Goal: Task Accomplishment & Management: Use online tool/utility

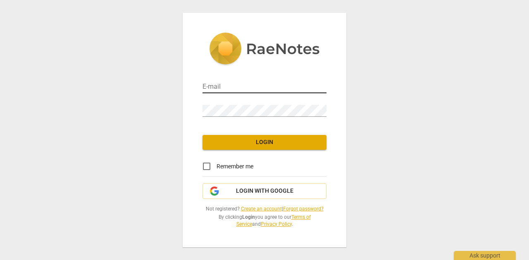
click at [221, 84] on input "email" at bounding box center [265, 87] width 124 height 12
type input "m.l.a.c.fanselow@gmail.com"
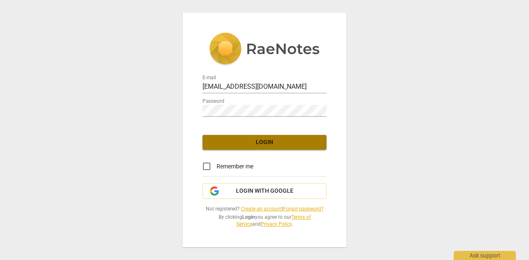
click at [254, 141] on span "Login" at bounding box center [264, 142] width 111 height 8
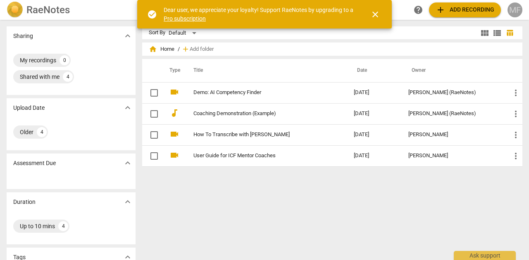
click at [514, 9] on div "MF" at bounding box center [515, 9] width 15 height 15
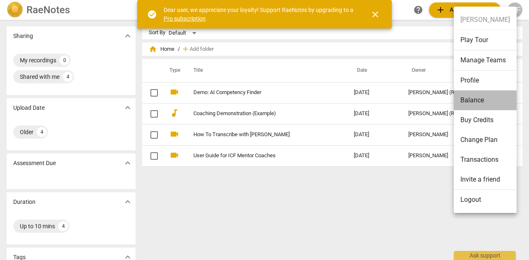
click at [466, 101] on li "Balance" at bounding box center [485, 101] width 63 height 20
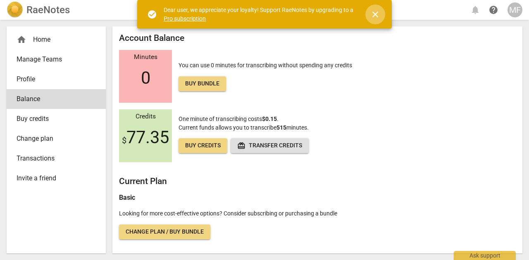
click at [376, 12] on span "close" at bounding box center [375, 15] width 10 height 10
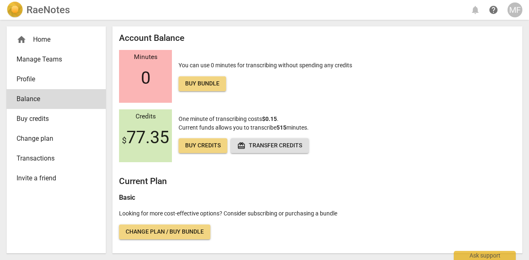
click at [17, 10] on img at bounding box center [15, 10] width 17 height 17
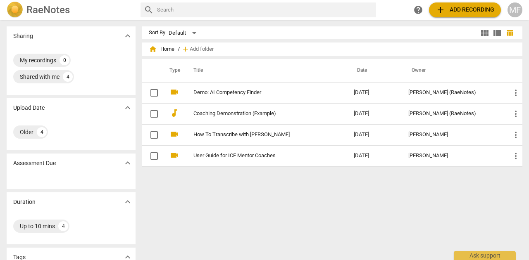
click at [445, 10] on span "add" at bounding box center [441, 10] width 10 height 10
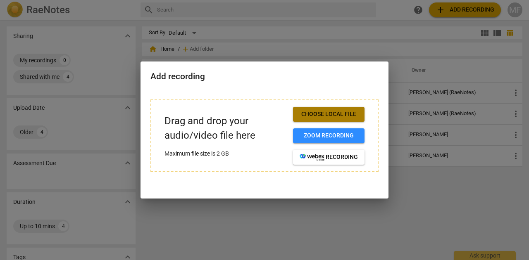
click at [338, 114] on span "Choose local file" at bounding box center [329, 114] width 58 height 8
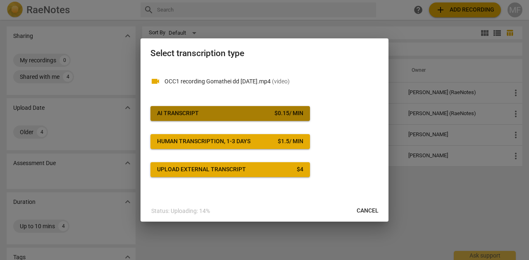
click at [278, 113] on div "$ 0.15 / min" at bounding box center [289, 114] width 29 height 8
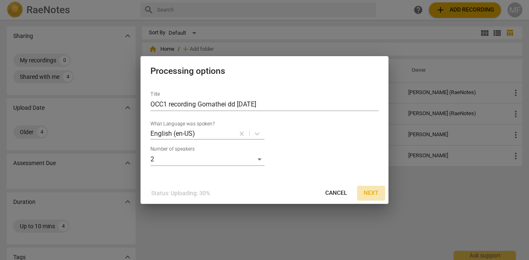
click at [372, 191] on span "Next" at bounding box center [371, 193] width 15 height 8
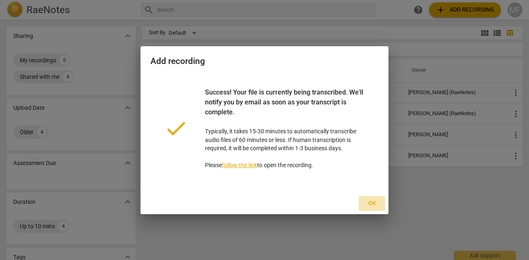
click at [373, 202] on span "Ok" at bounding box center [371, 204] width 13 height 8
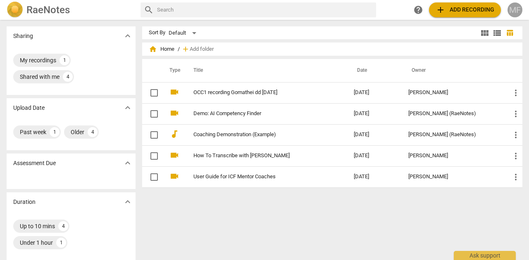
click at [520, 9] on div "MF" at bounding box center [515, 9] width 15 height 15
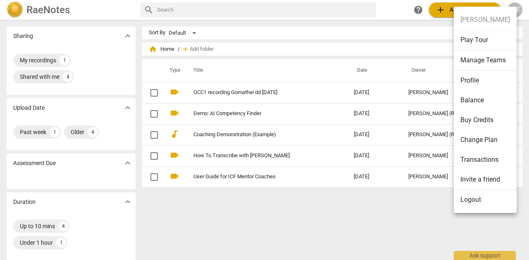
click at [473, 99] on li "Balance" at bounding box center [485, 101] width 63 height 20
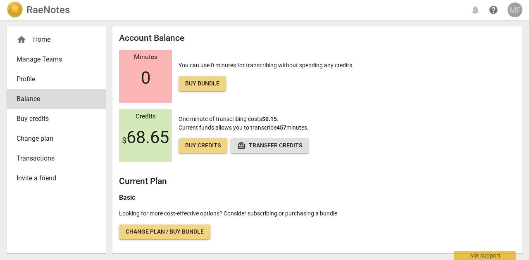
click at [513, 10] on div "MF" at bounding box center [515, 9] width 15 height 15
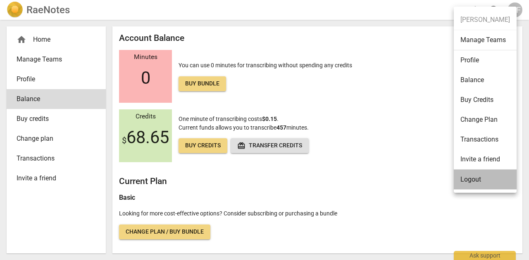
click at [478, 179] on li "Logout" at bounding box center [485, 180] width 63 height 20
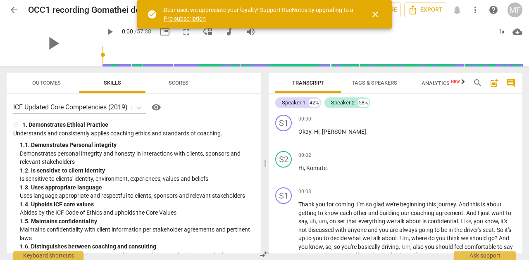
click at [376, 13] on span "close" at bounding box center [375, 15] width 10 height 10
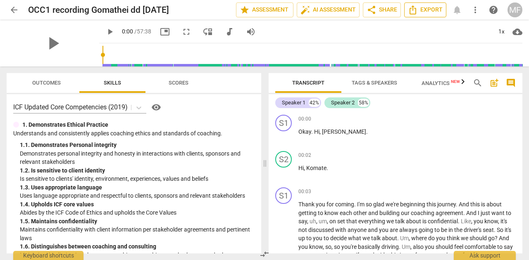
click at [421, 8] on span "Export" at bounding box center [425, 10] width 35 height 10
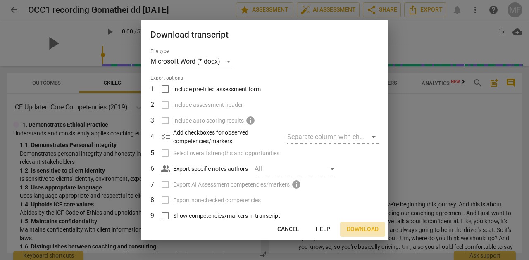
click at [362, 229] on span "Download" at bounding box center [363, 230] width 32 height 8
